Goal: Task Accomplishment & Management: Complete application form

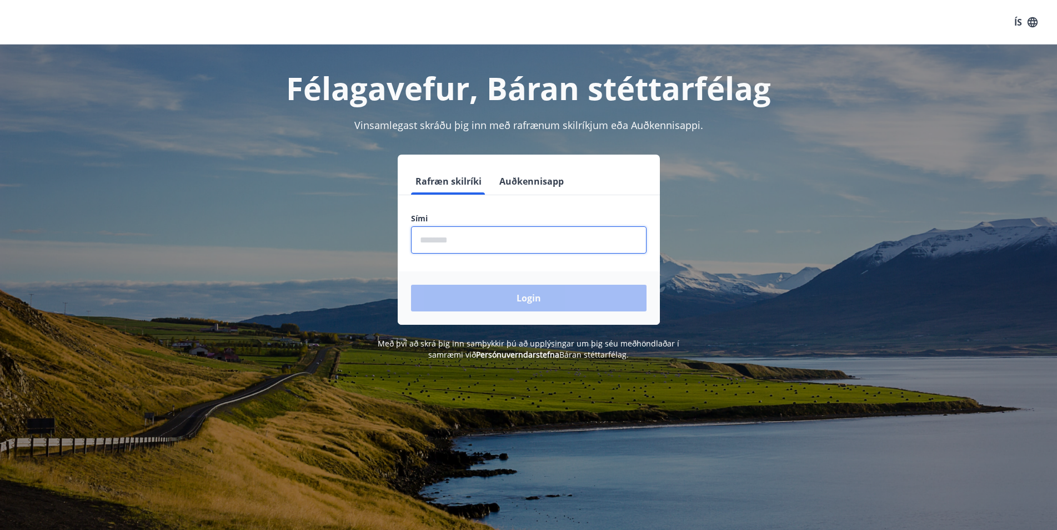
click at [434, 240] on input "phone" at bounding box center [529, 239] width 236 height 27
type input "********"
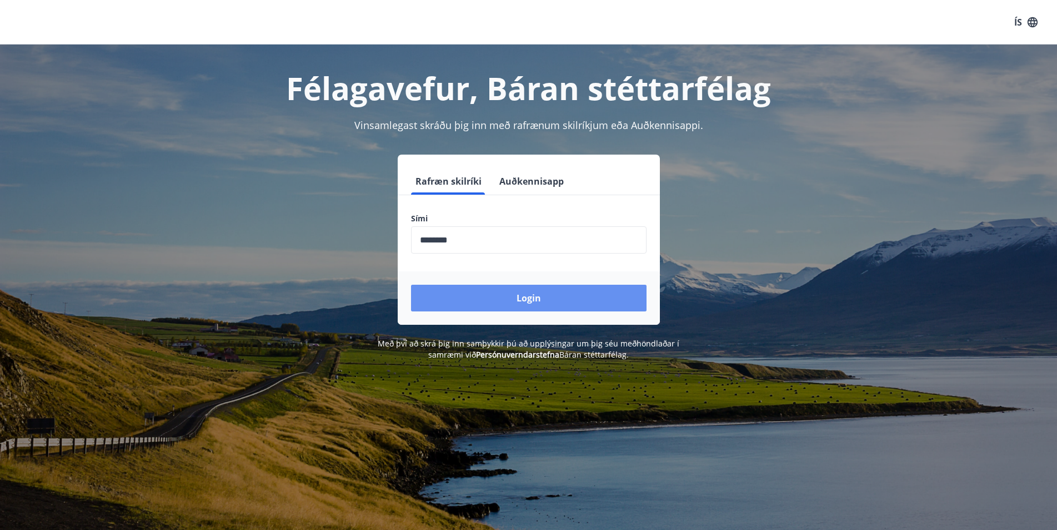
drag, startPoint x: 487, startPoint y: 302, endPoint x: 493, endPoint y: 300, distance: 7.0
click at [489, 302] on button "Login" at bounding box center [529, 297] width 236 height 27
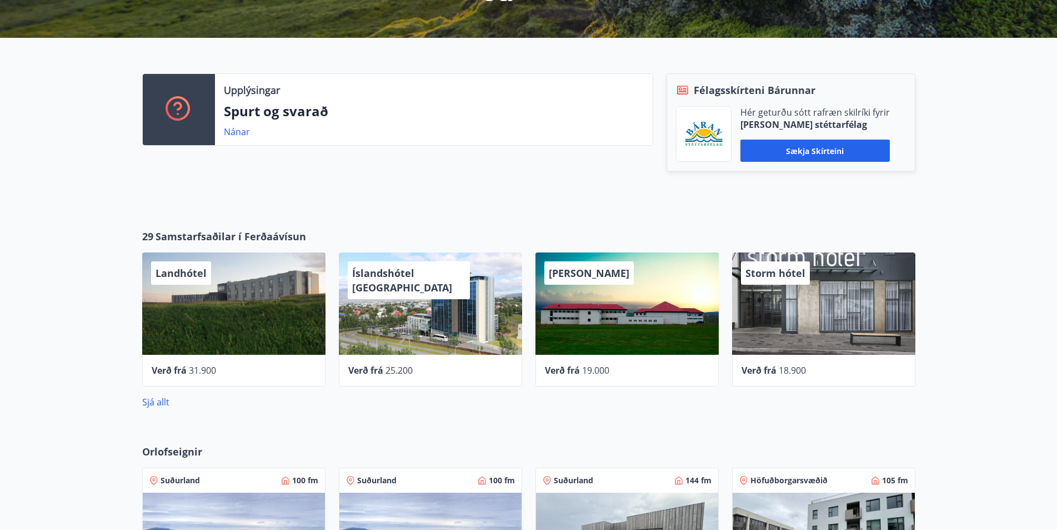
scroll to position [222, 0]
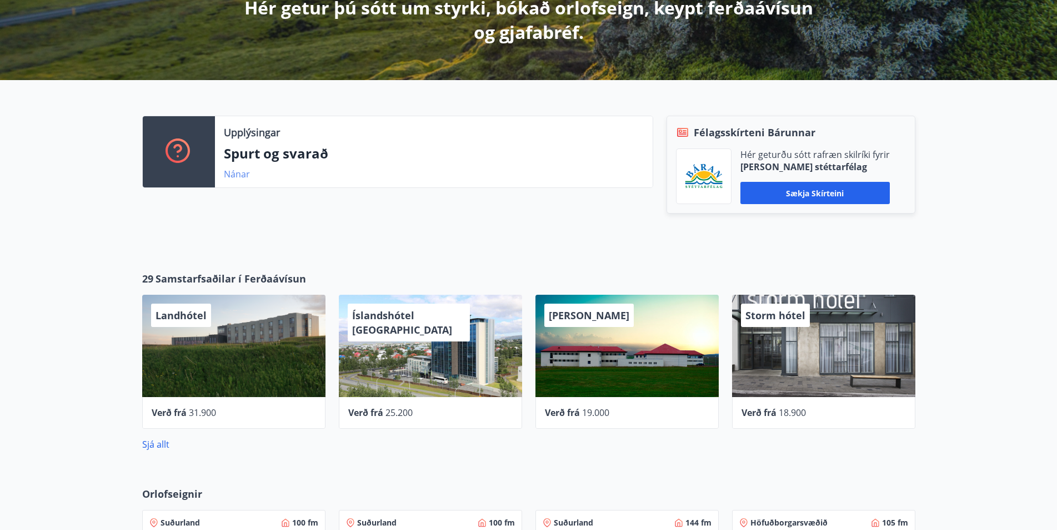
click at [239, 173] on link "Nánar" at bounding box center [237, 174] width 26 height 12
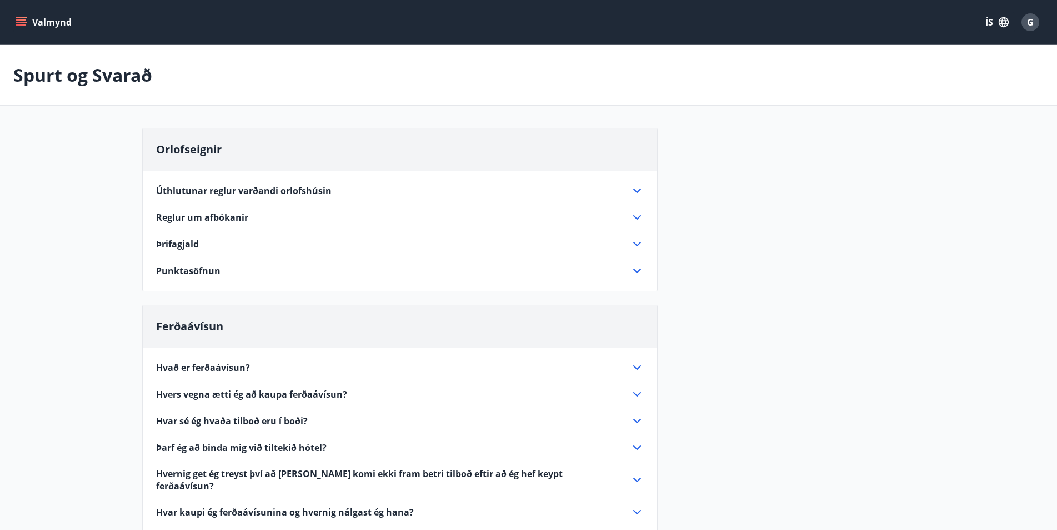
click at [17, 21] on icon "menu" at bounding box center [21, 19] width 10 height 1
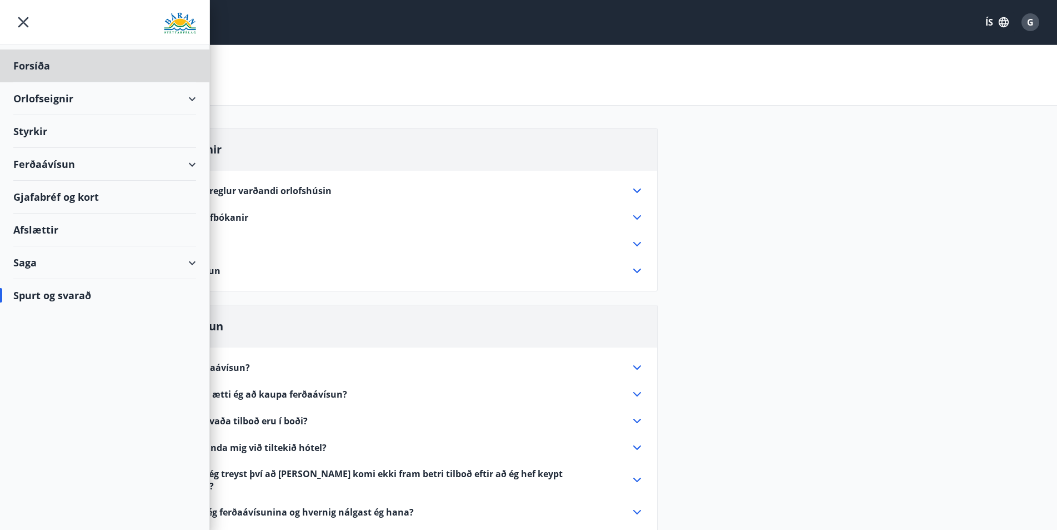
click at [25, 128] on div "Styrkir" at bounding box center [104, 131] width 183 height 33
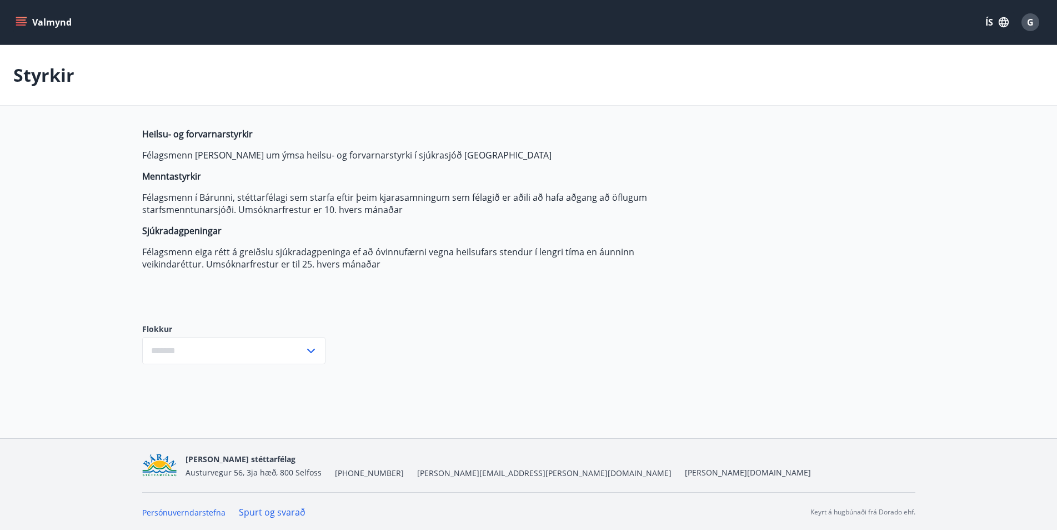
type input "***"
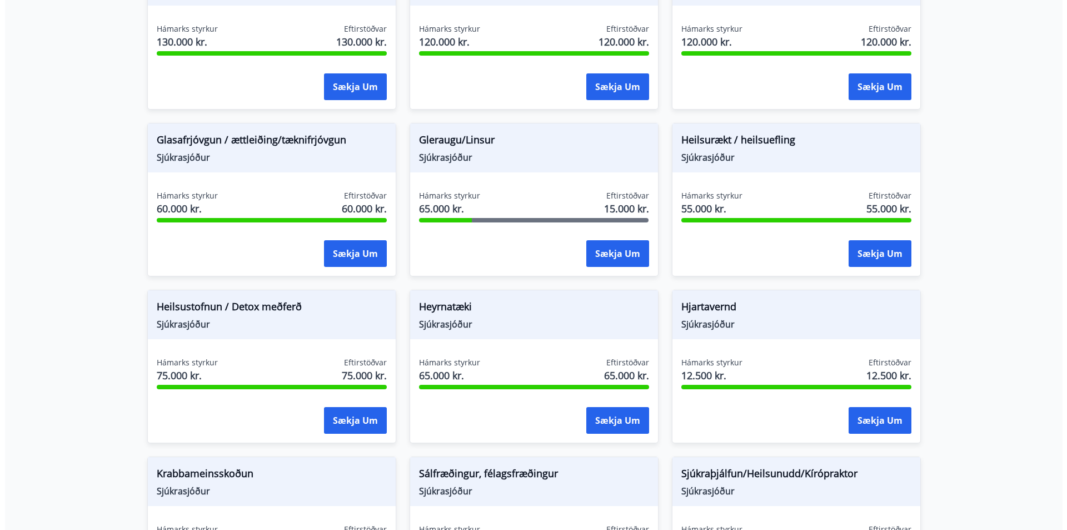
scroll to position [444, 0]
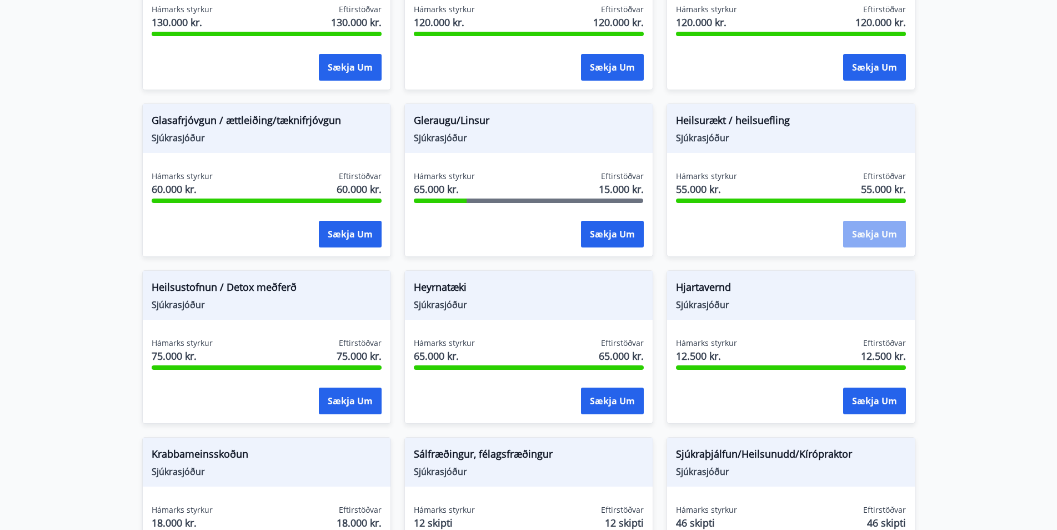
click at [877, 229] on button "Sækja um" at bounding box center [874, 234] width 63 height 27
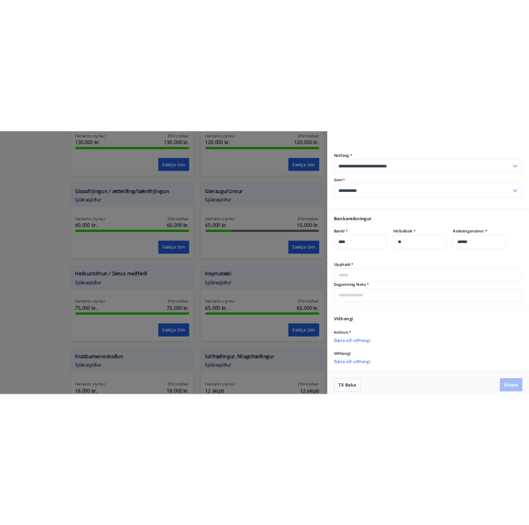
scroll to position [118, 0]
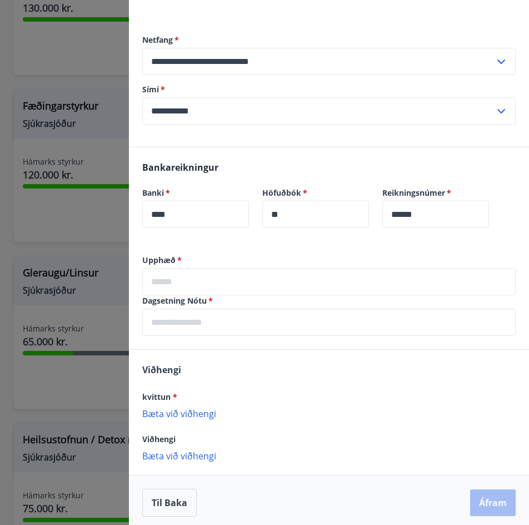
click at [188, 280] on input "text" at bounding box center [328, 281] width 373 height 27
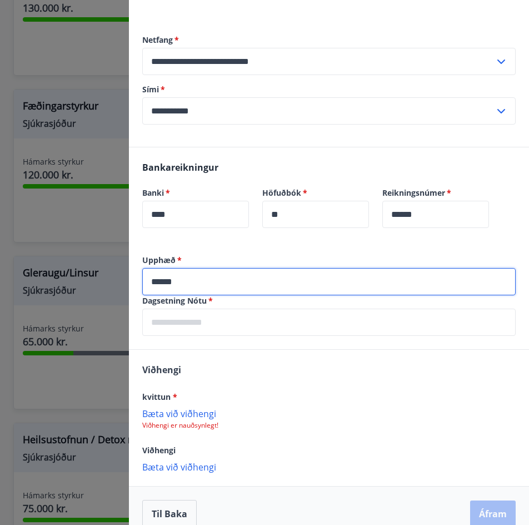
type input "******"
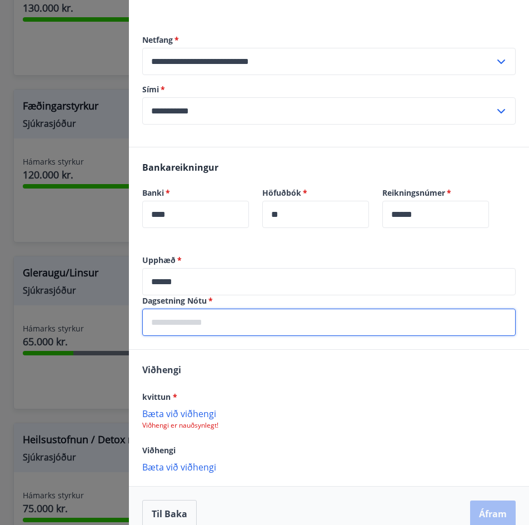
click at [179, 329] on input "text" at bounding box center [328, 321] width 373 height 27
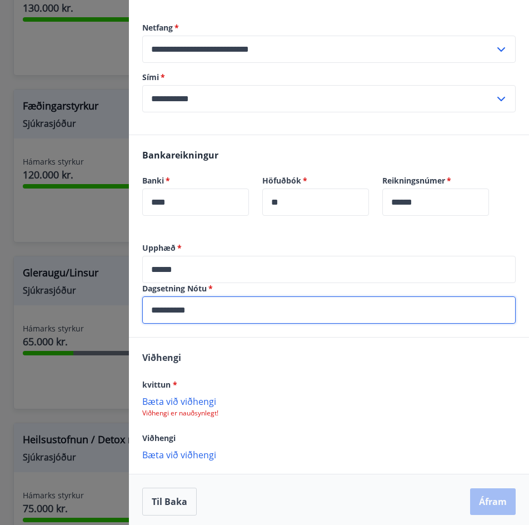
scroll to position [134, 0]
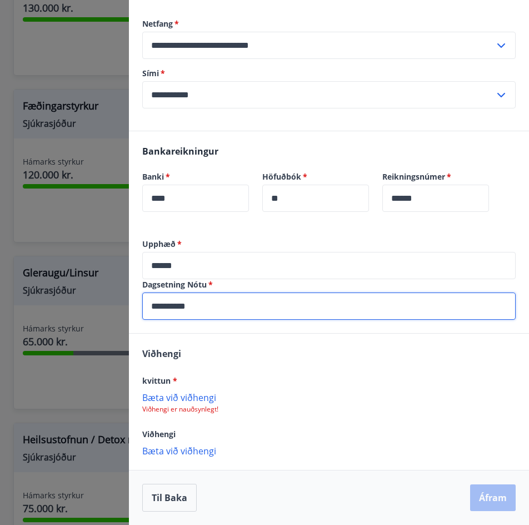
type input "**********"
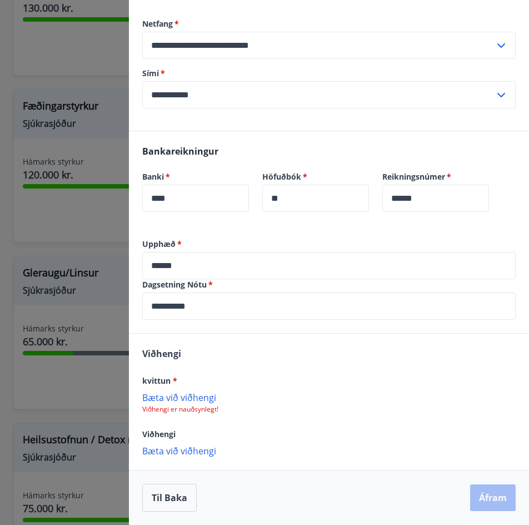
click at [194, 401] on p "Bæta við viðhengi" at bounding box center [328, 396] width 373 height 11
click at [163, 396] on p "Bæta við viðhengi" at bounding box center [328, 396] width 373 height 11
click at [177, 399] on p "Bæta við viðhengi" at bounding box center [328, 396] width 373 height 11
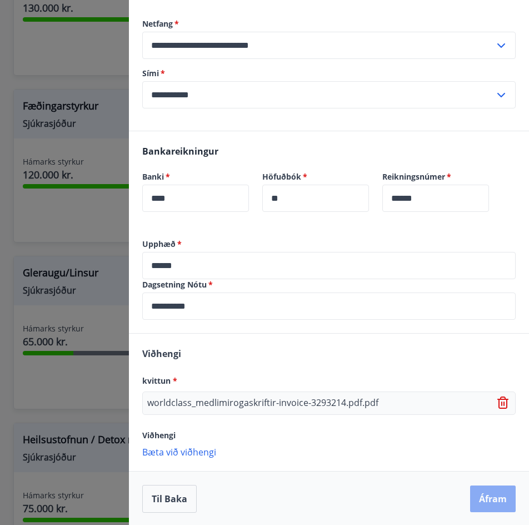
click at [474, 494] on button "Áfram" at bounding box center [493, 498] width 46 height 27
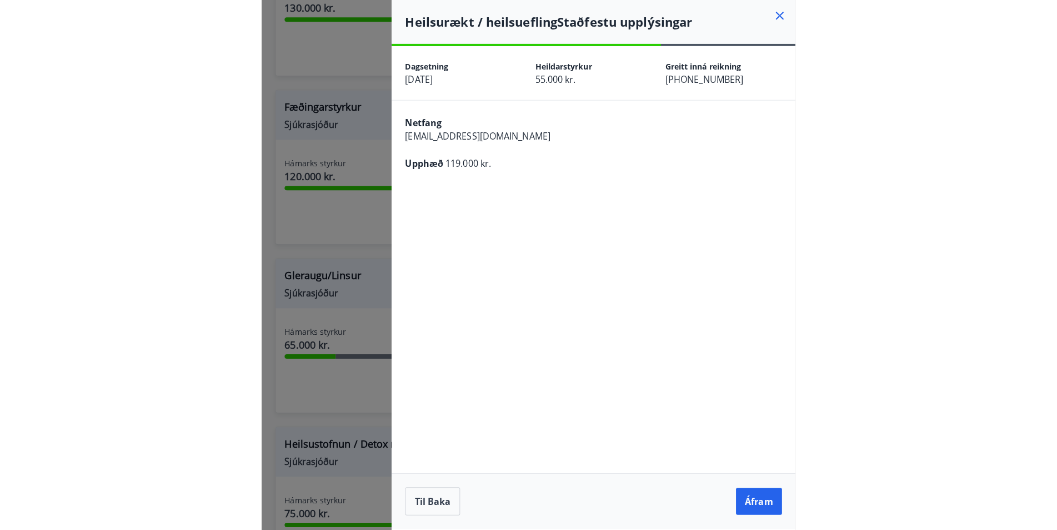
scroll to position [0, 0]
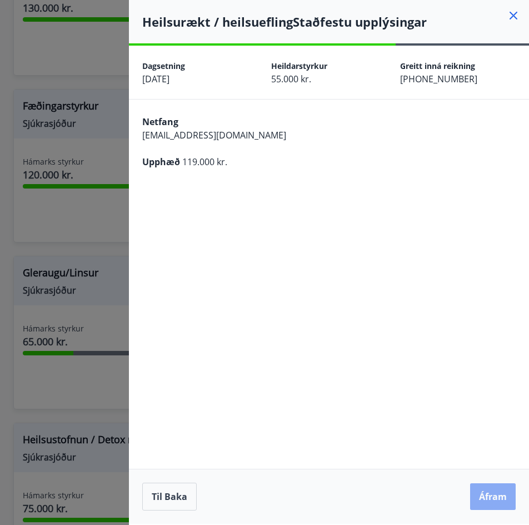
click at [486, 499] on button "Áfram" at bounding box center [493, 496] width 46 height 27
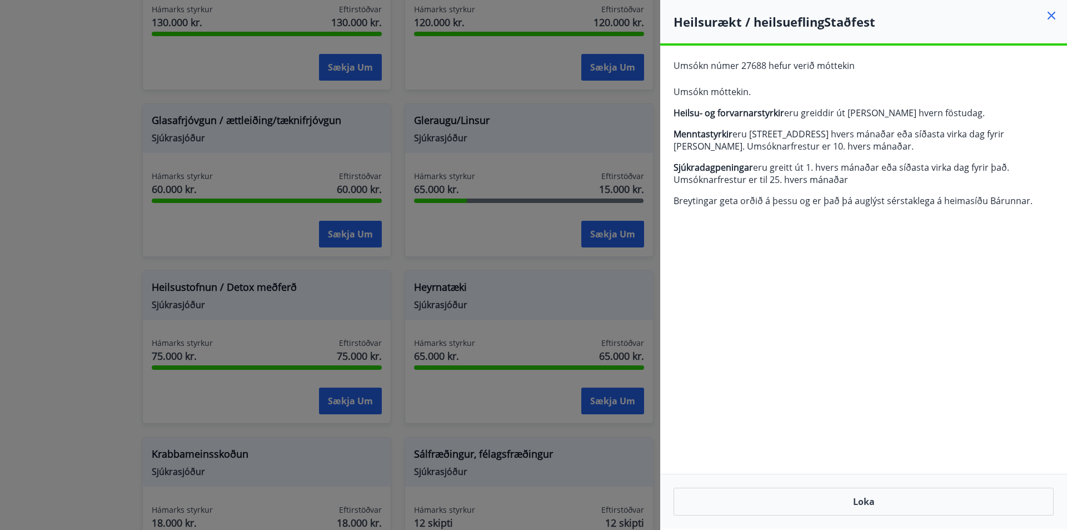
click at [1052, 13] on icon at bounding box center [1051, 15] width 13 height 13
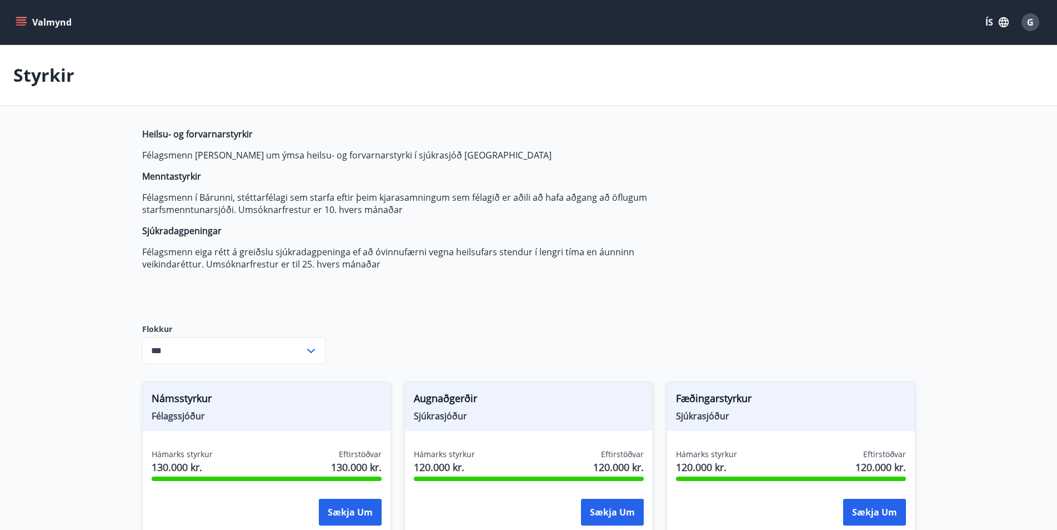
click at [1030, 33] on button "G" at bounding box center [1030, 22] width 27 height 27
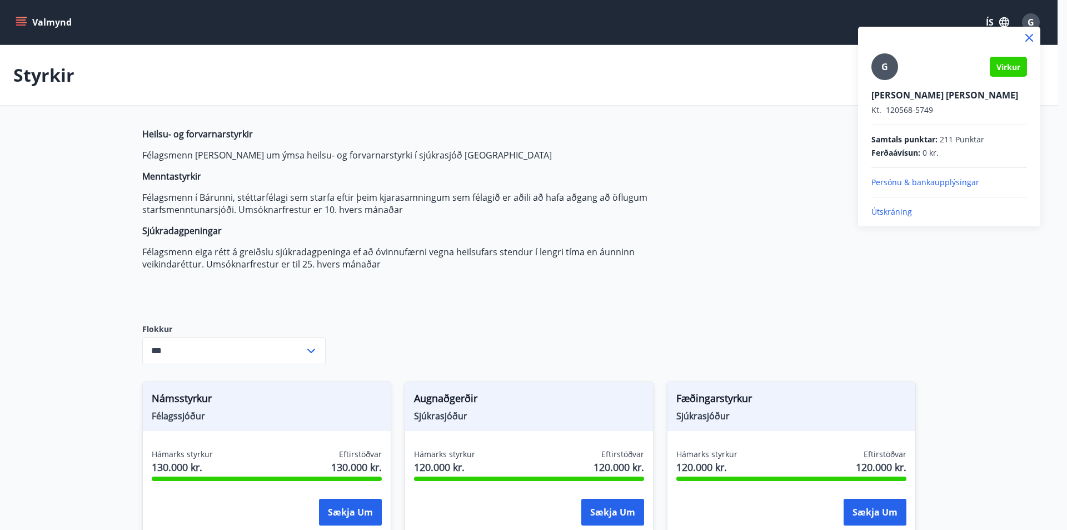
click at [890, 216] on p "Útskráning" at bounding box center [949, 211] width 156 height 11
